Goal: Answer question/provide support

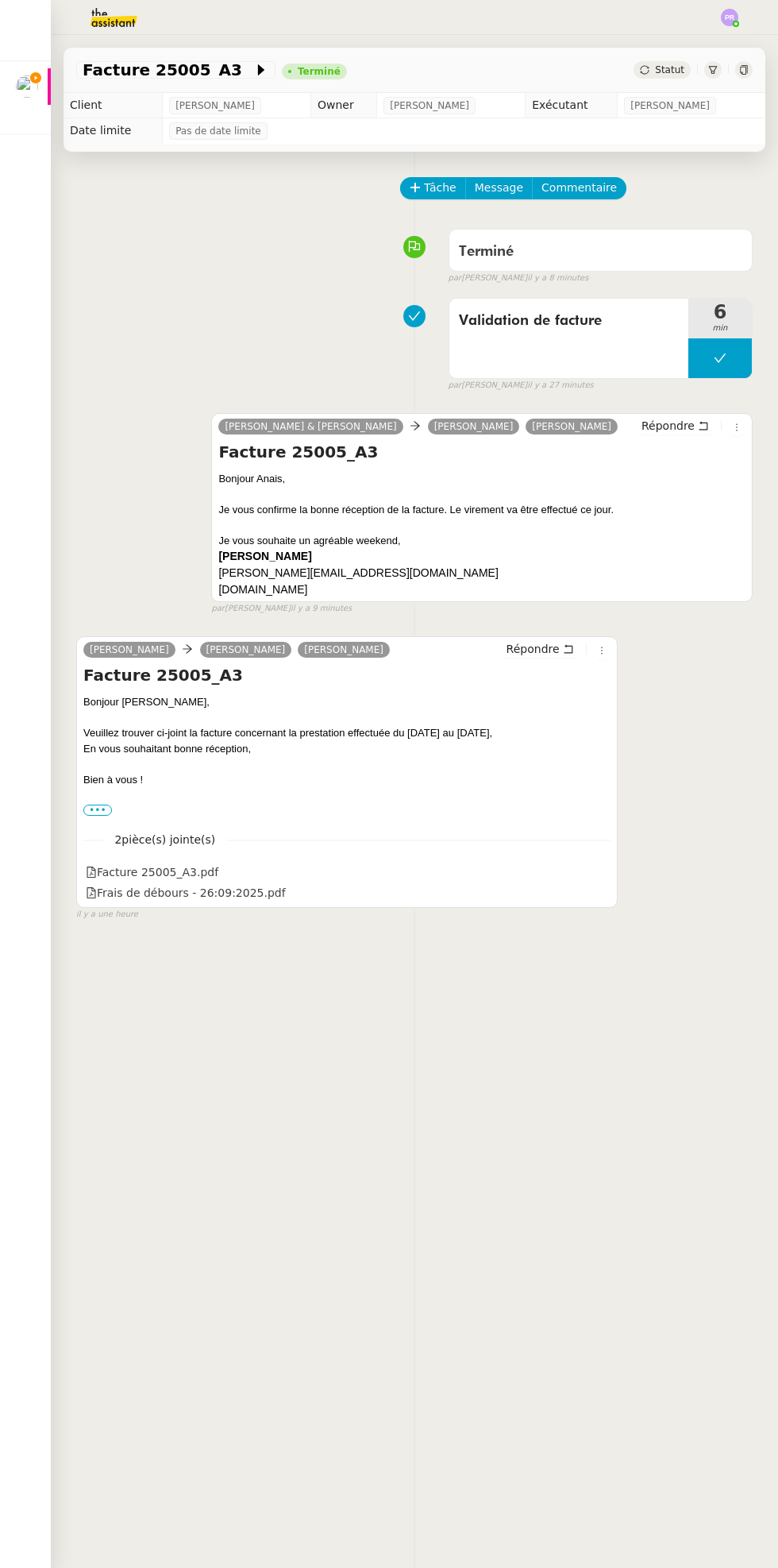
click at [49, 88] on div at bounding box center [49, 87] width 3 height 37
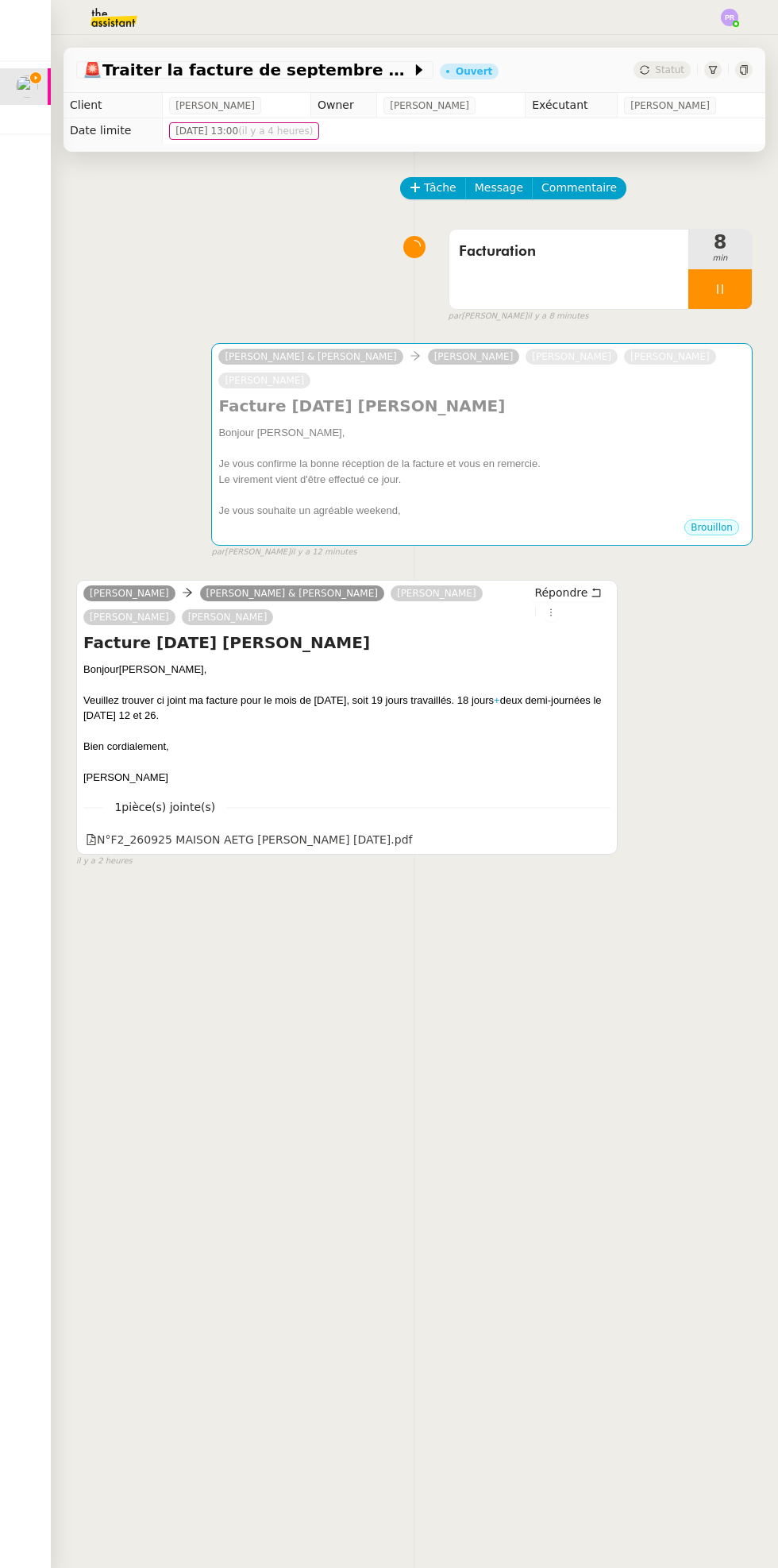
click at [720, 288] on icon at bounding box center [721, 289] width 13 height 13
click at [737, 289] on icon at bounding box center [737, 289] width 13 height 13
click at [642, 427] on div "Bonjour Bérangère," at bounding box center [482, 432] width 527 height 16
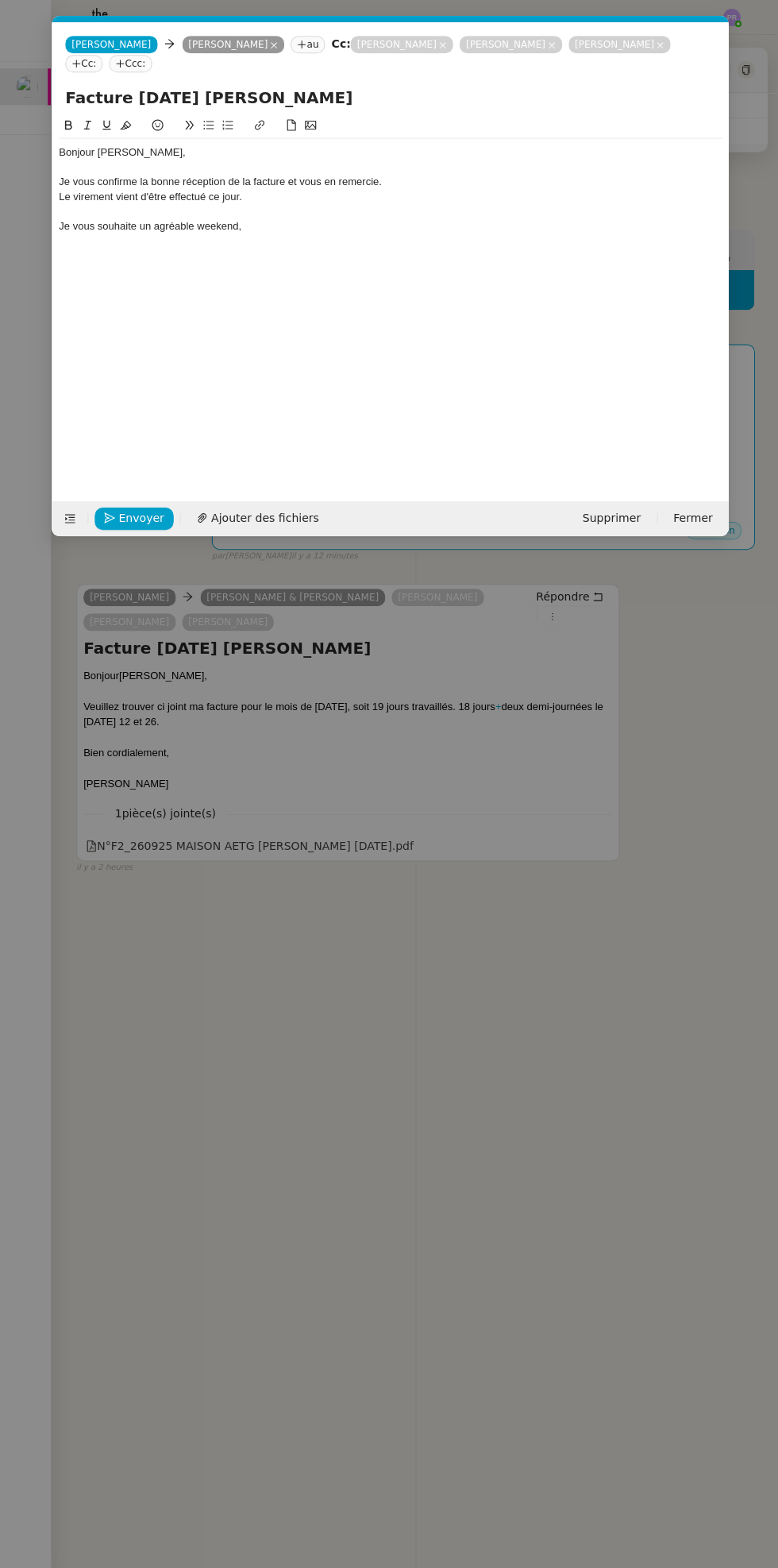
scroll to position [0, 33]
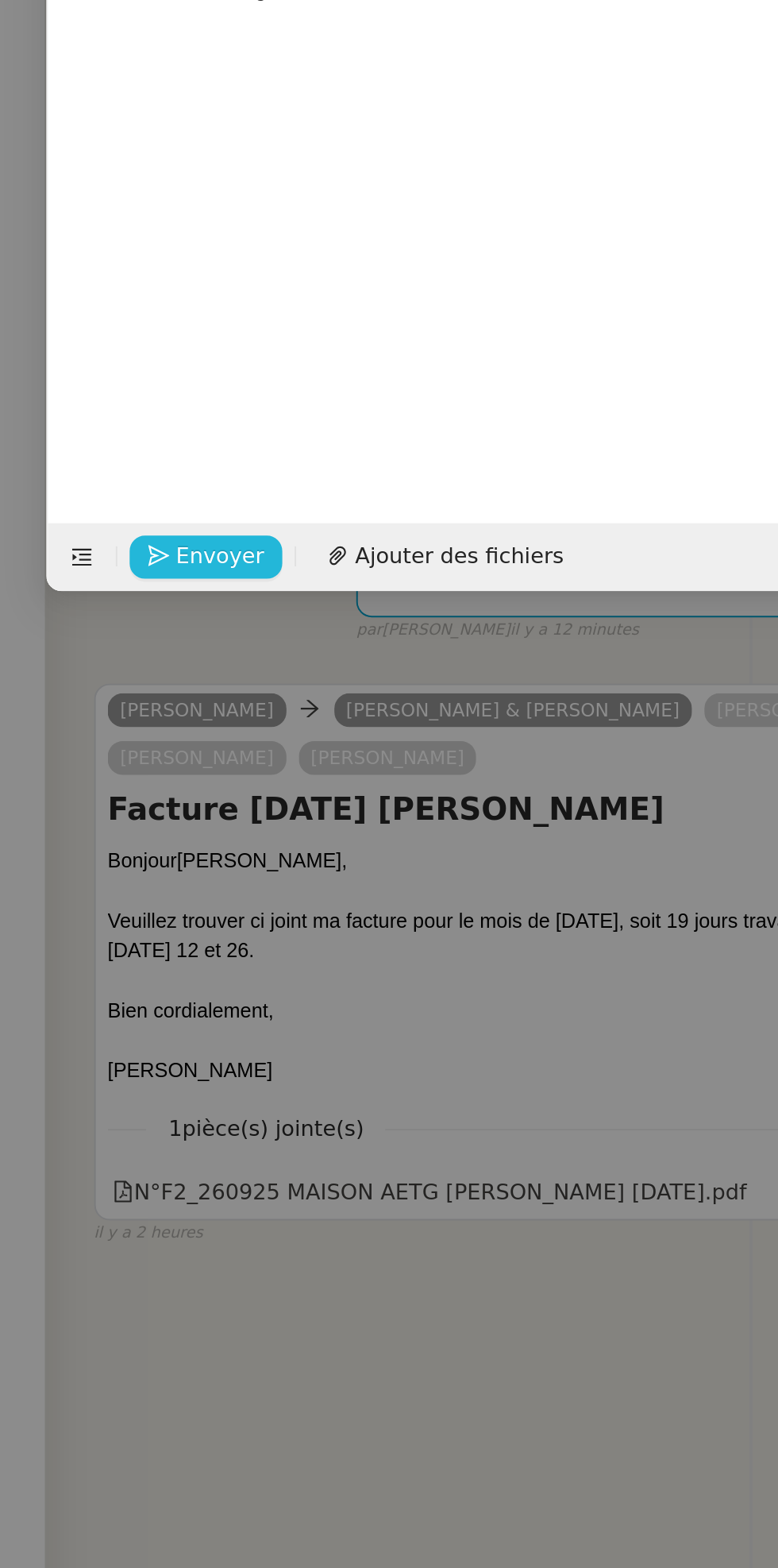
click at [136, 519] on span "Envoyer" at bounding box center [140, 517] width 45 height 18
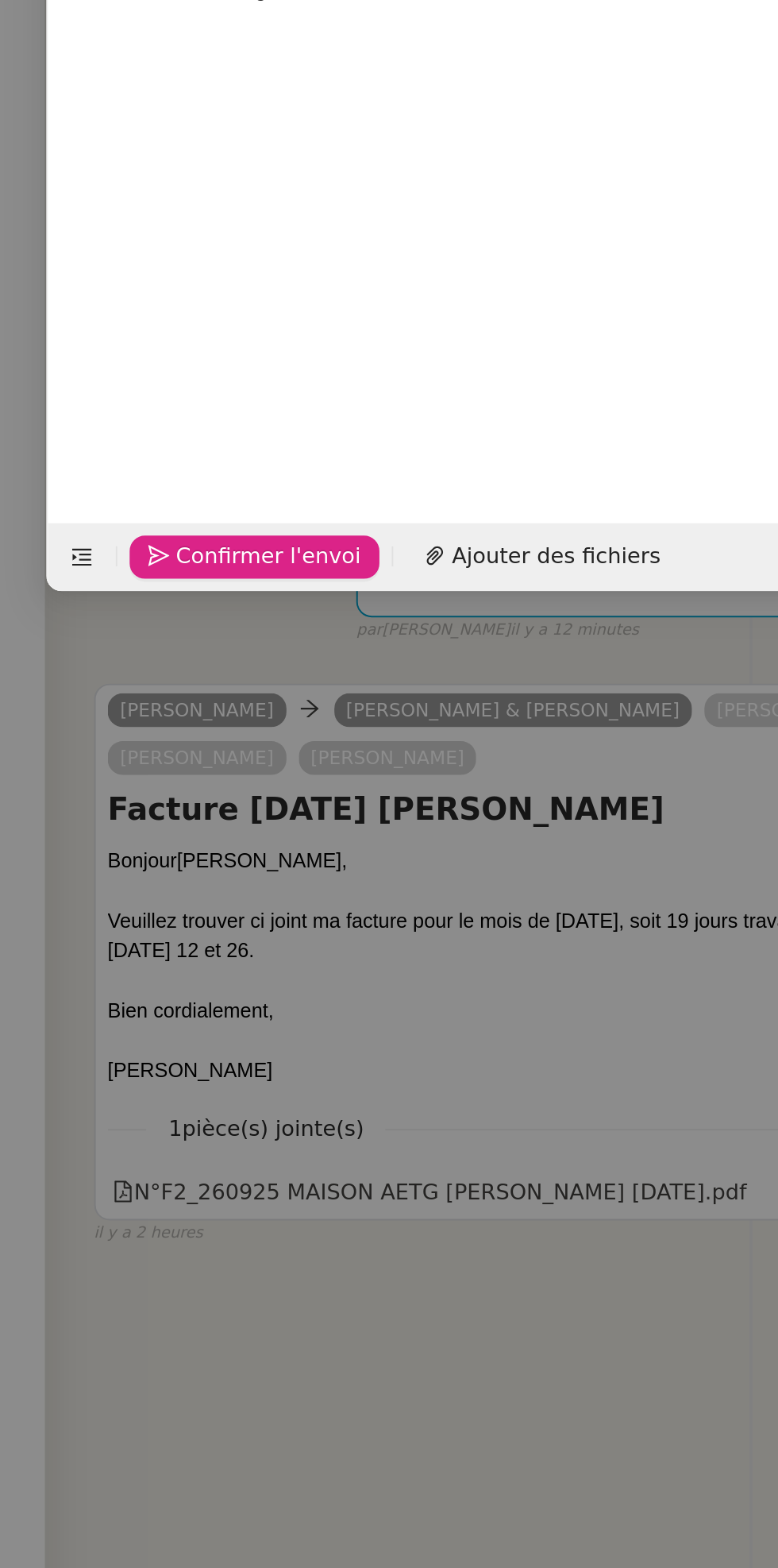
click at [152, 513] on span "Confirmer l'envoi" at bounding box center [165, 517] width 95 height 18
